Goal: Task Accomplishment & Management: Manage account settings

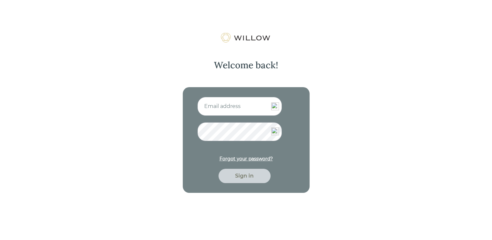
type input "[PERSON_NAME][EMAIL_ADDRESS][DOMAIN_NAME]"
click at [242, 174] on div "Sign in" at bounding box center [244, 176] width 37 height 8
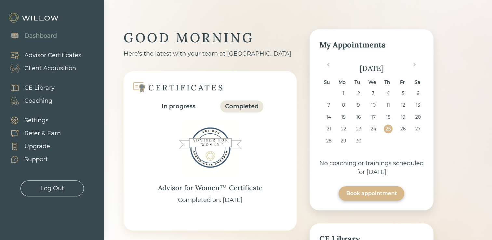
click at [37, 158] on div "Support" at bounding box center [35, 159] width 23 height 9
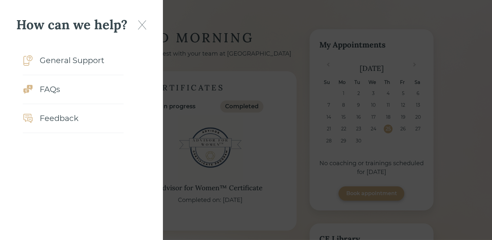
click at [140, 26] on img at bounding box center [142, 24] width 8 height 9
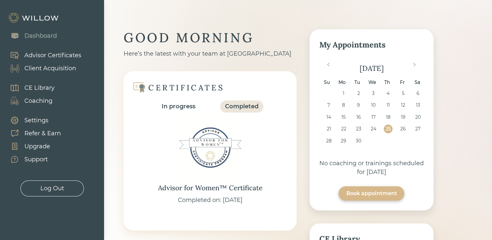
click at [33, 118] on div "Settings" at bounding box center [36, 120] width 24 height 9
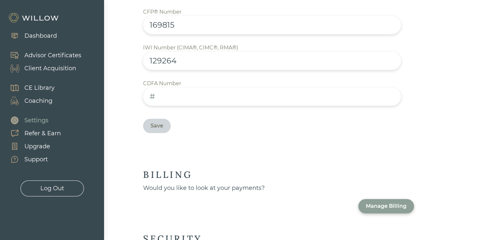
scroll to position [403, 0]
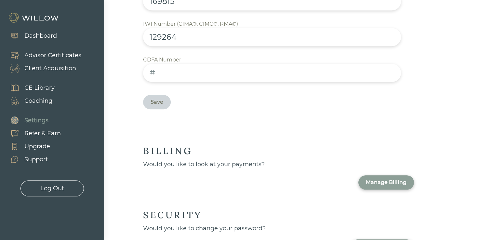
click at [372, 178] on div "Manage Billing" at bounding box center [386, 182] width 41 height 8
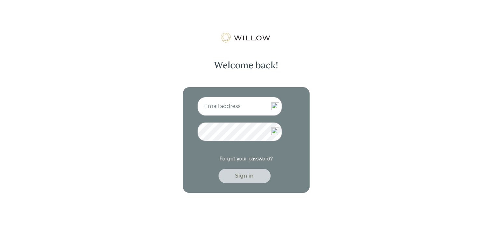
click at [228, 108] on input at bounding box center [239, 106] width 85 height 19
type input "[PERSON_NAME][EMAIL_ADDRESS][DOMAIN_NAME]"
click at [248, 175] on div "Sign in" at bounding box center [244, 176] width 37 height 8
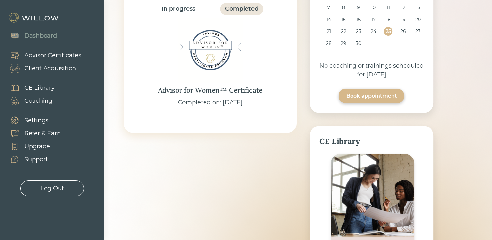
scroll to position [241, 0]
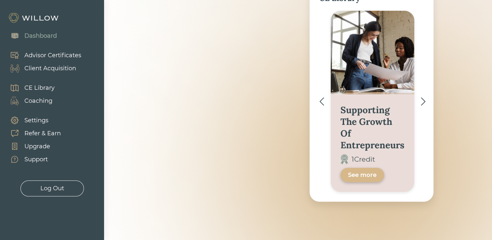
click at [35, 148] on div "Upgrade" at bounding box center [37, 146] width 26 height 9
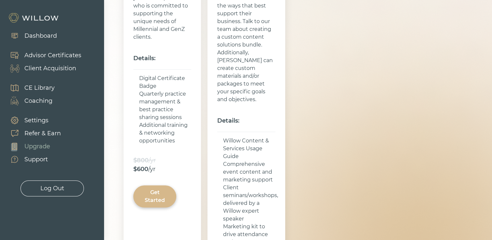
scroll to position [334, 0]
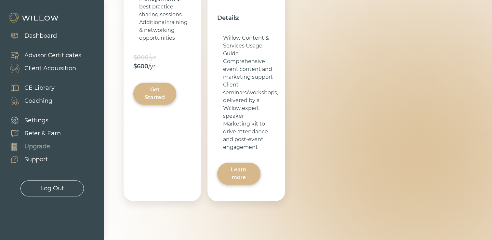
click at [46, 162] on div "Support" at bounding box center [35, 159] width 23 height 9
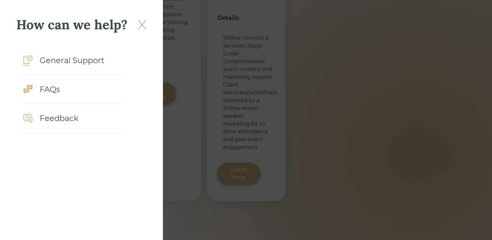
click at [139, 28] on img at bounding box center [142, 24] width 8 height 9
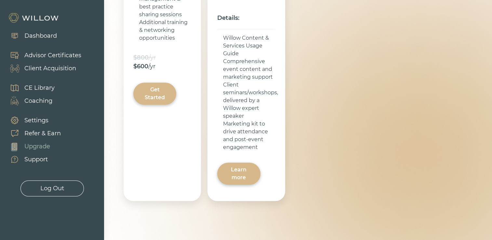
click at [38, 119] on div "Settings" at bounding box center [36, 120] width 24 height 9
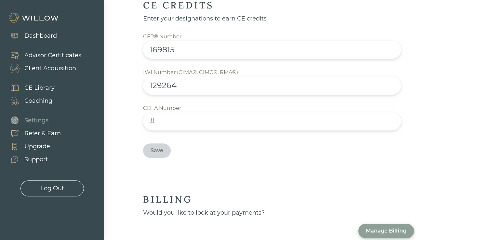
scroll to position [403, 0]
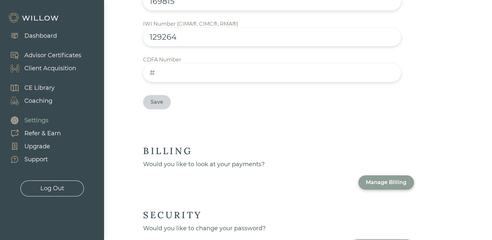
click at [376, 178] on div "Manage Billing" at bounding box center [386, 182] width 41 height 8
